Goal: Information Seeking & Learning: Check status

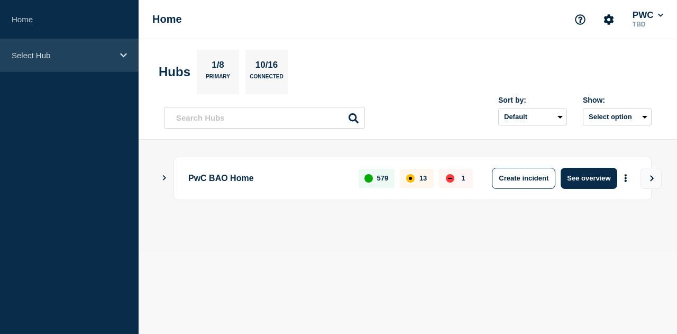
click at [37, 62] on div "Select Hub" at bounding box center [69, 55] width 139 height 32
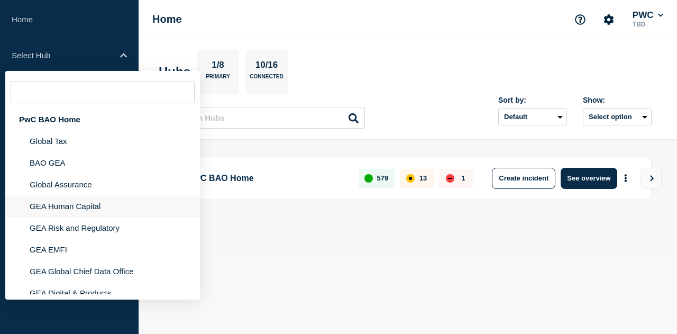
click at [94, 209] on li "GEA Human Capital" at bounding box center [102, 206] width 195 height 22
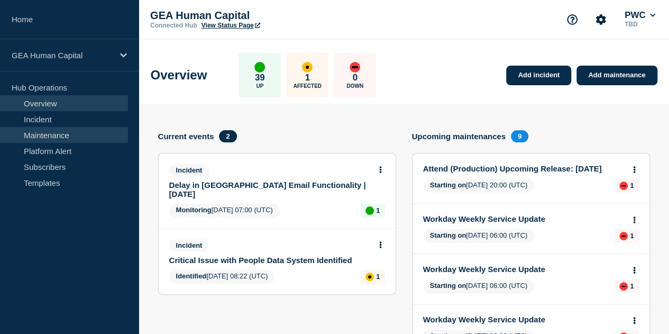
click at [50, 131] on link "Maintenance" at bounding box center [64, 135] width 128 height 16
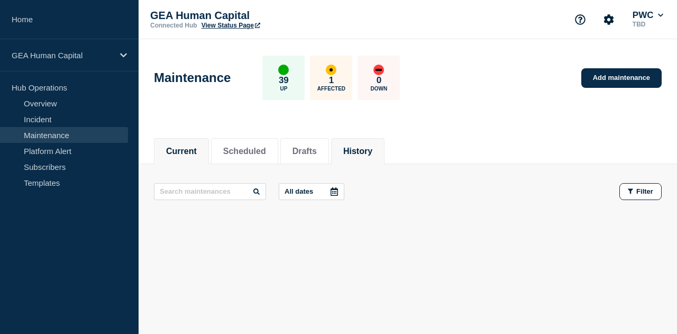
click at [385, 156] on li "History" at bounding box center [357, 151] width 53 height 26
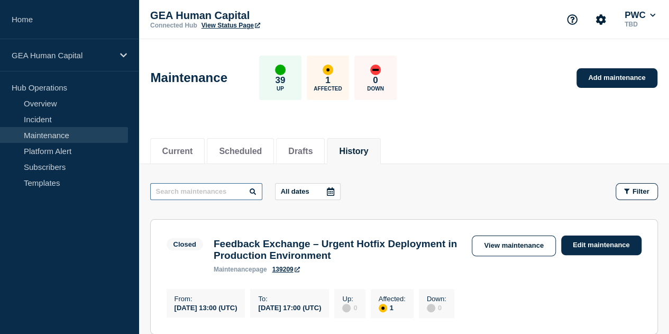
click at [215, 186] on input "text" at bounding box center [206, 191] width 112 height 17
type input "refresh"
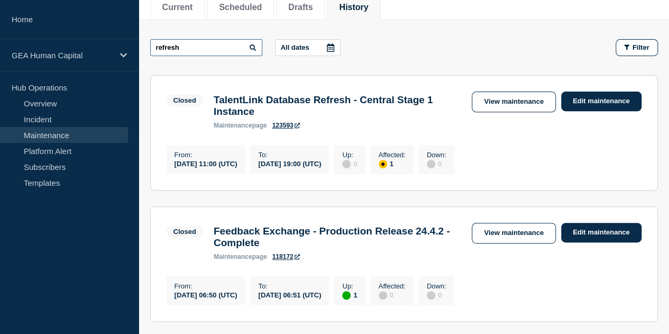
scroll to position [160, 0]
